Goal: Share content: Share content

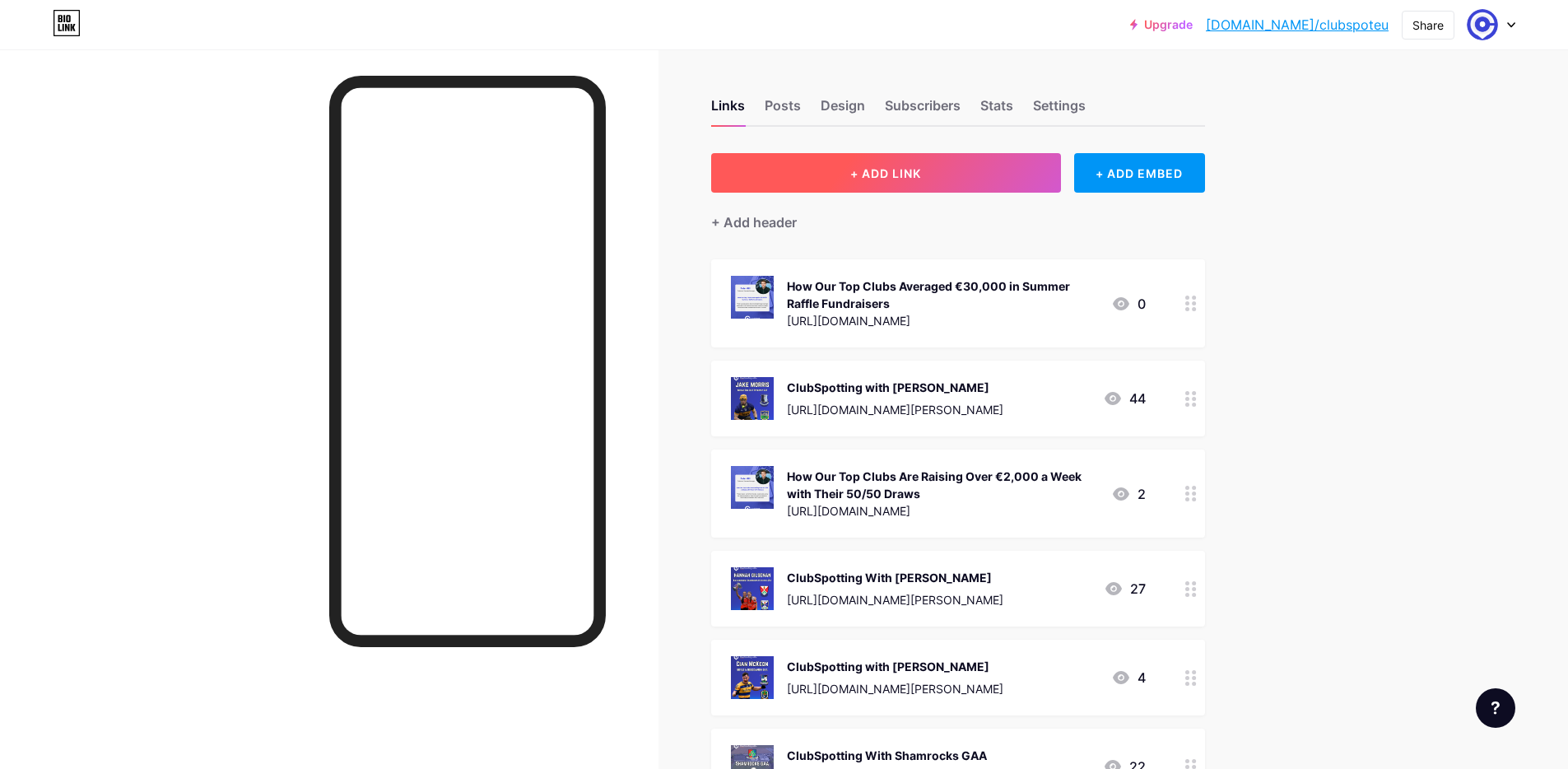
click at [1018, 181] on button "+ ADD LINK" at bounding box center [886, 173] width 350 height 39
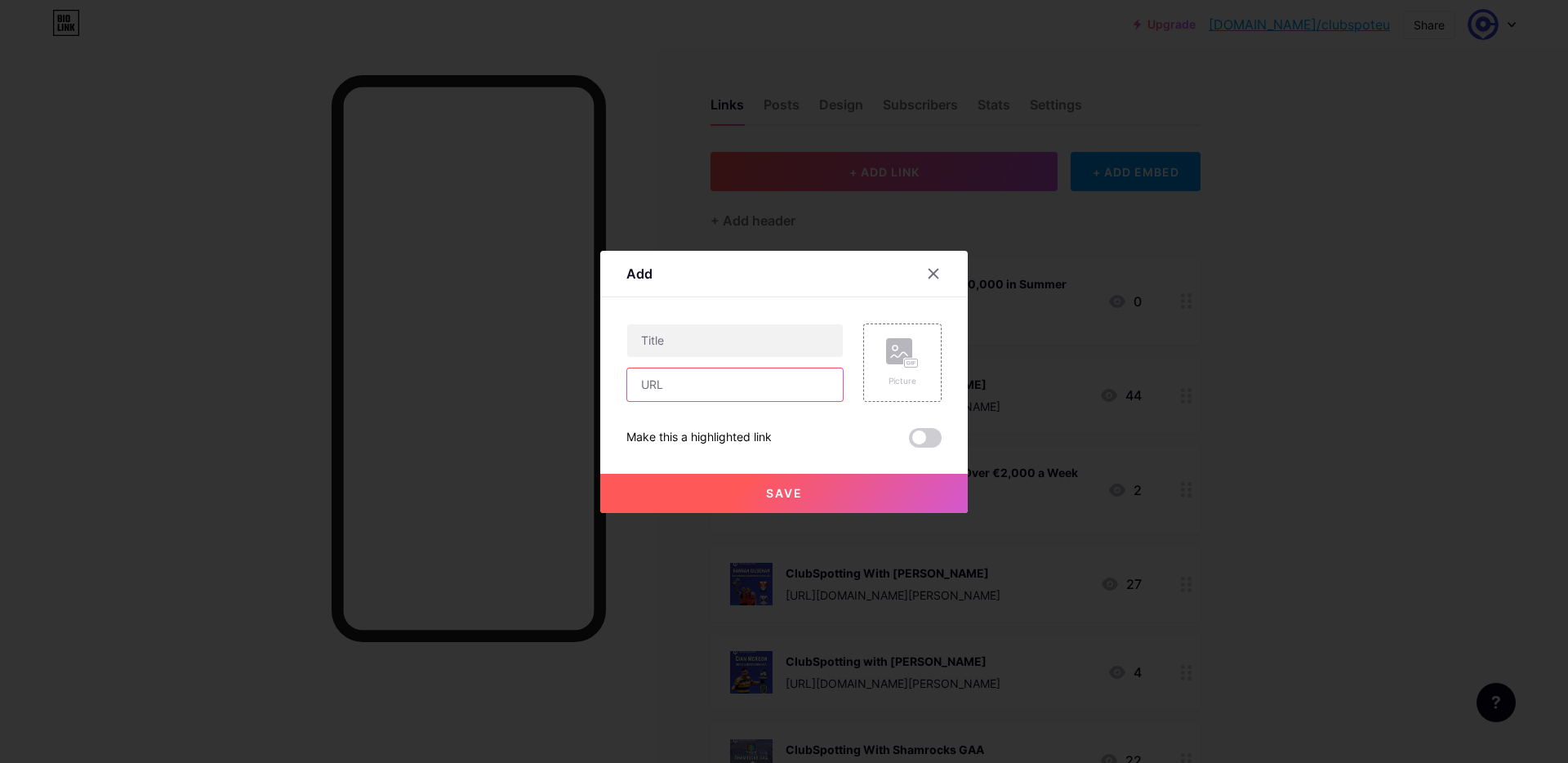
click at [758, 381] on input "text" at bounding box center [734, 385] width 216 height 33
paste input "[URL][DOMAIN_NAME]"
type input "[URL][DOMAIN_NAME]"
click at [754, 351] on input "text" at bounding box center [734, 340] width 216 height 33
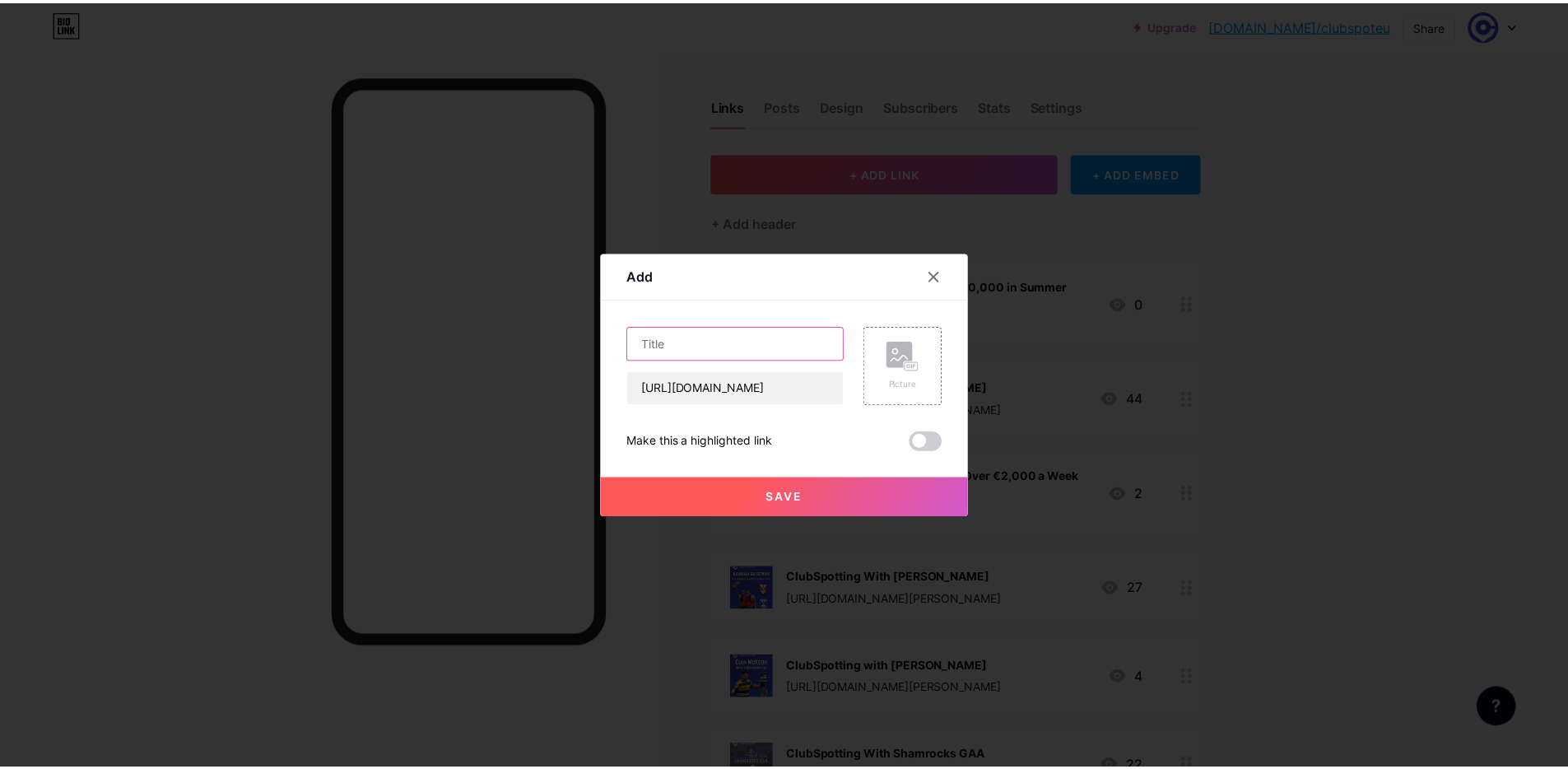
scroll to position [0, 0]
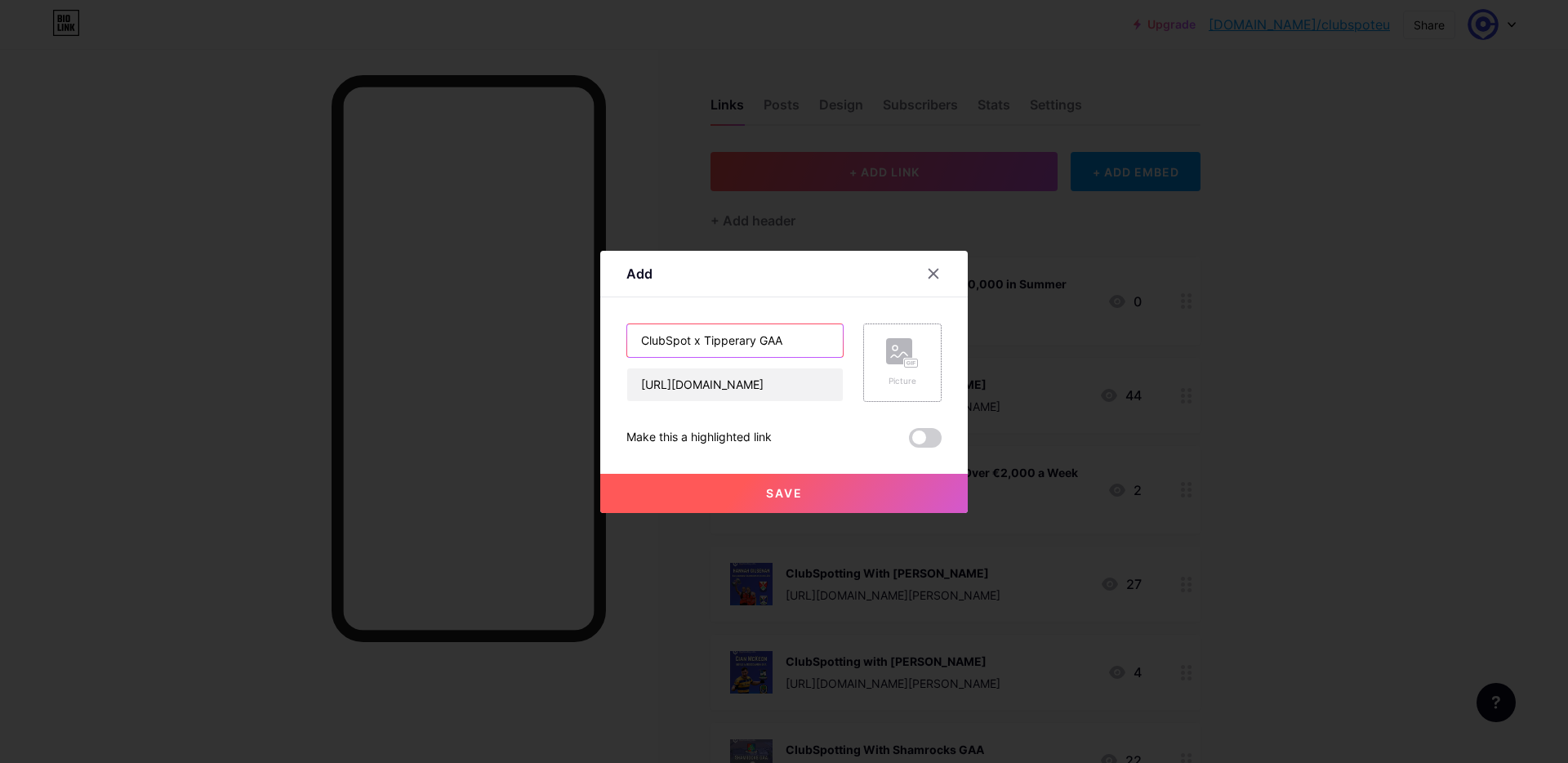
type input "ClubSpot x Tipperary GAA"
click at [899, 372] on div "Picture" at bounding box center [902, 362] width 33 height 49
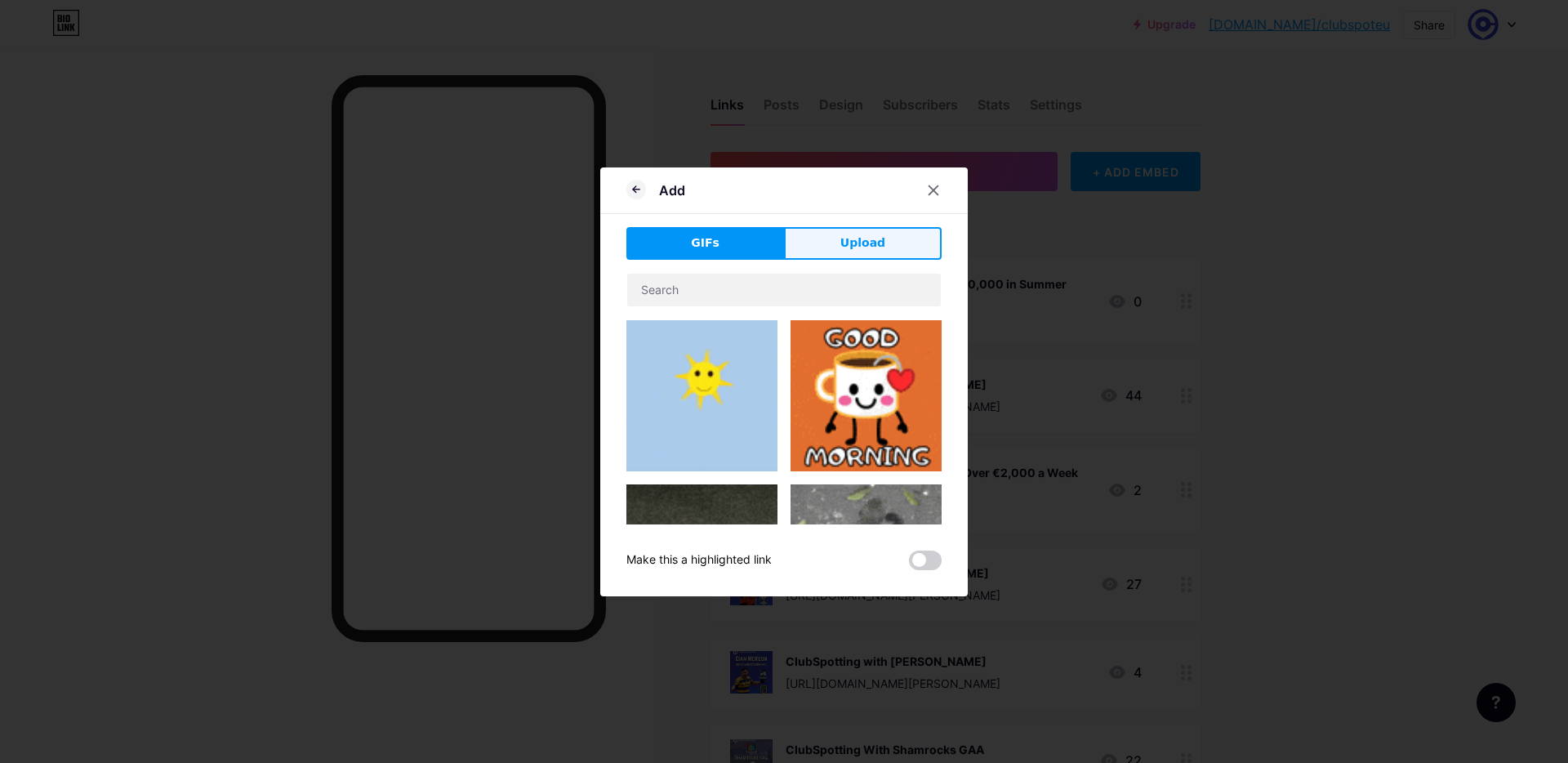
click at [856, 243] on span "Upload" at bounding box center [862, 242] width 45 height 17
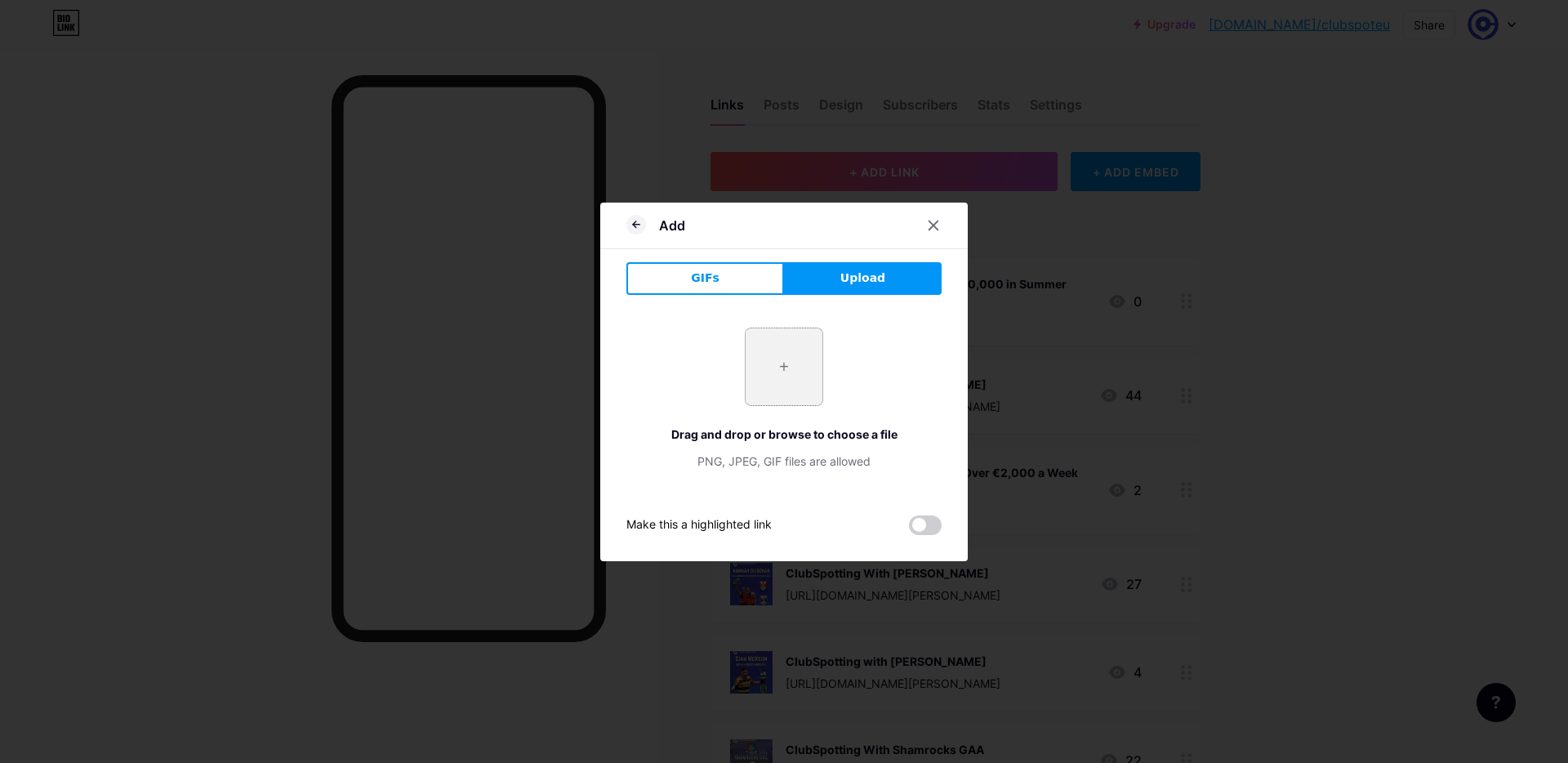
click at [797, 362] on input "file" at bounding box center [784, 367] width 76 height 76
type input "C:\fakepath\ClubSpot Career (6).png"
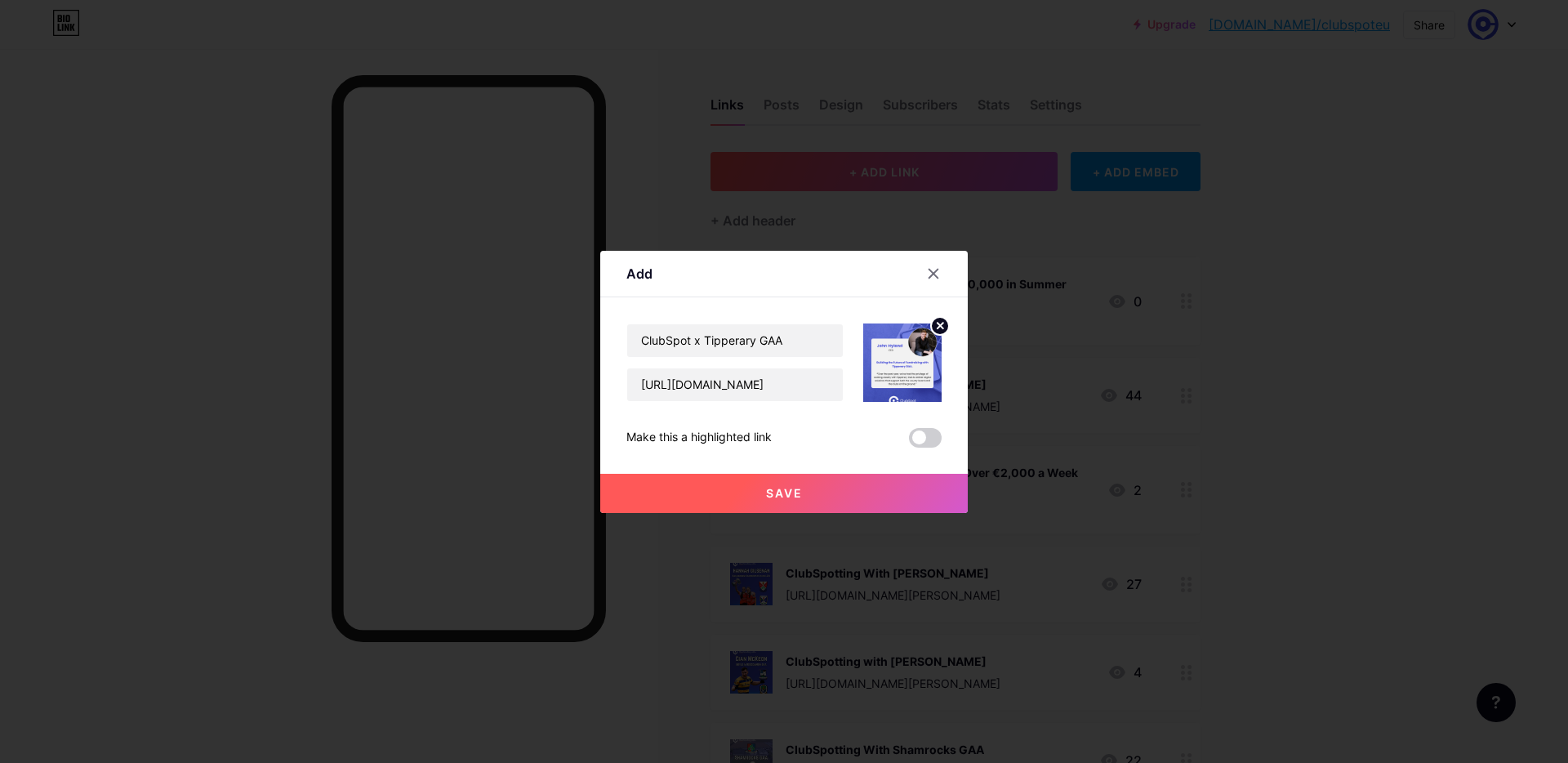
click at [886, 484] on button "Save" at bounding box center [784, 493] width 368 height 39
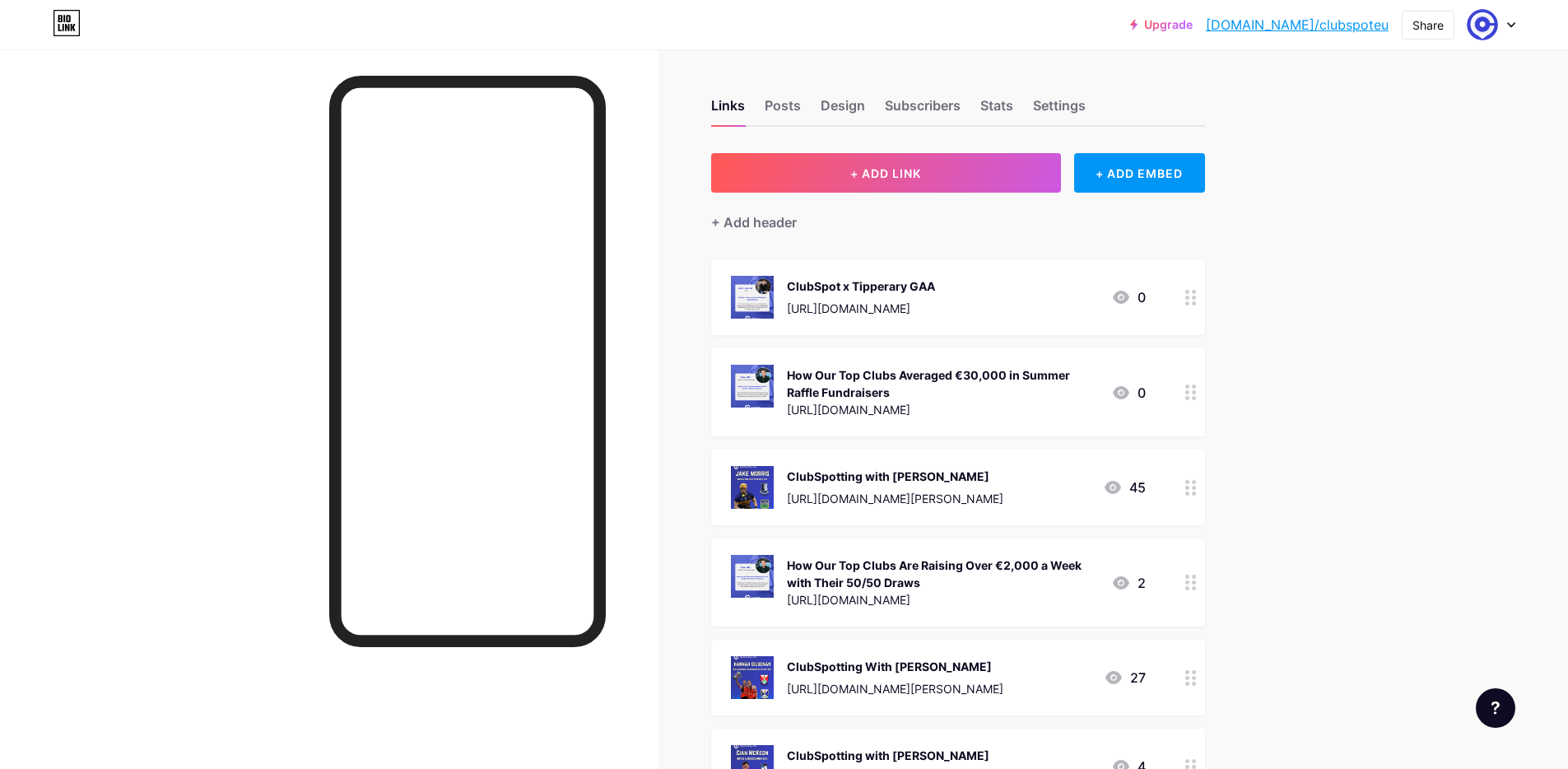
drag, startPoint x: 1195, startPoint y: 398, endPoint x: 1255, endPoint y: 4, distance: 398.5
